Goal: Task Accomplishment & Management: Complete application form

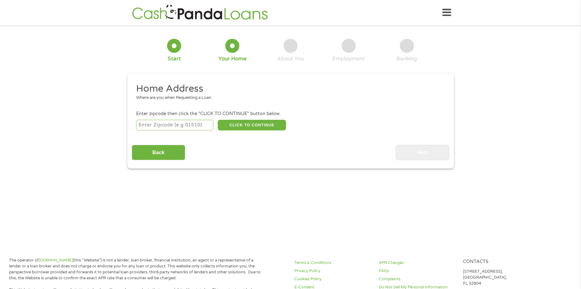
click at [200, 125] on input "number" at bounding box center [174, 125] width 77 height 11
click at [206, 126] on input "19961" at bounding box center [174, 125] width 77 height 11
click at [206, 126] on input "19960" at bounding box center [174, 125] width 77 height 11
click at [206, 126] on input "19933" at bounding box center [174, 125] width 77 height 11
type input "19934"
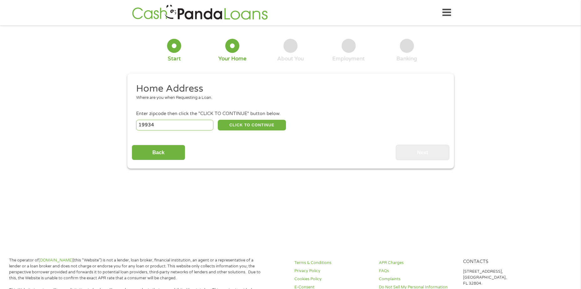
click at [208, 123] on input "19934" at bounding box center [174, 125] width 77 height 11
click at [242, 121] on button "CLICK TO CONTINUE" at bounding box center [252, 125] width 68 height 11
type input "19934"
type input "Camden [US_STATE]"
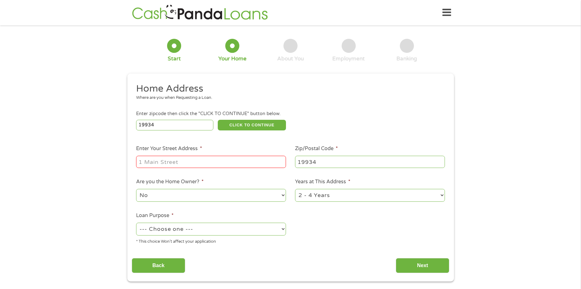
click at [215, 158] on input "Enter Your Street Address *" at bounding box center [211, 162] width 150 height 12
type input "[STREET_ADDRESS]"
select select "60months"
select select "paybills"
click at [410, 263] on input "Next" at bounding box center [422, 265] width 53 height 15
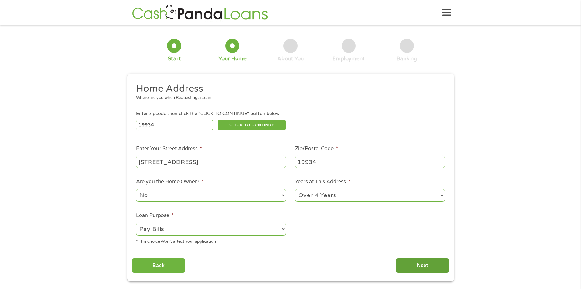
scroll to position [3, 3]
